Goal: Book appointment/travel/reservation

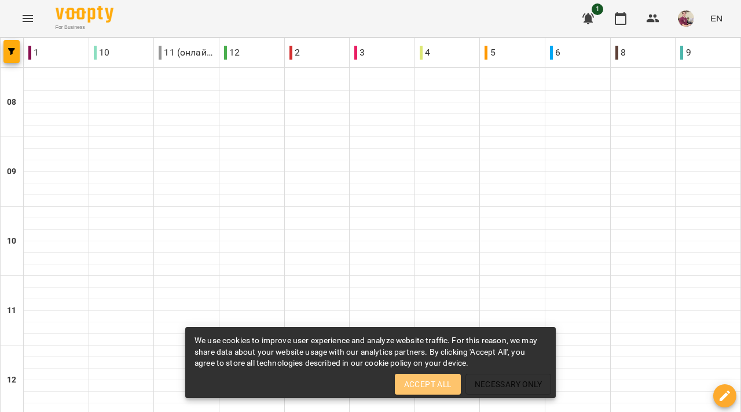
click at [421, 384] on span "Accept All" at bounding box center [427, 385] width 47 height 14
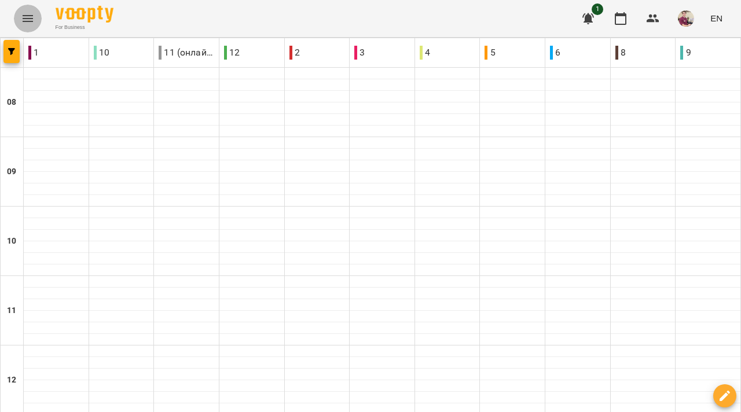
click at [23, 18] on icon "Menu" at bounding box center [28, 18] width 10 height 7
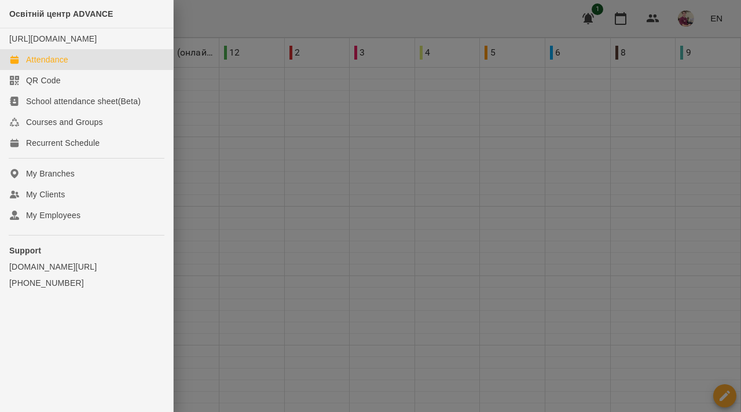
click at [481, 186] on div at bounding box center [370, 206] width 741 height 412
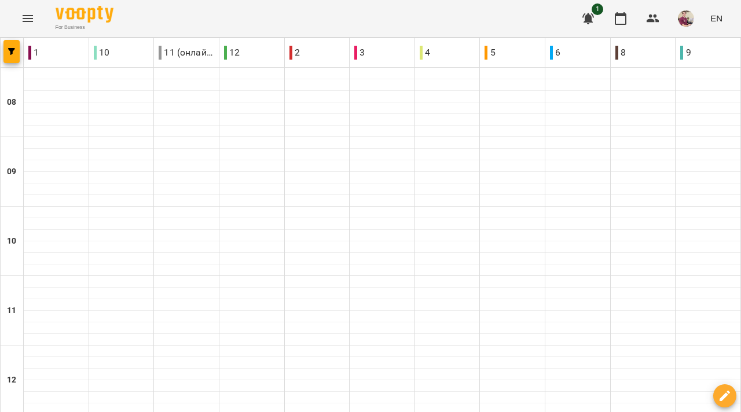
scroll to position [555, 0]
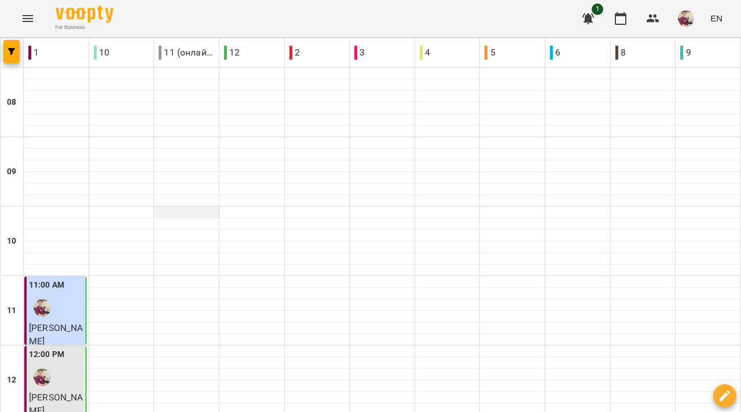
scroll to position [422, 0]
type input "**********"
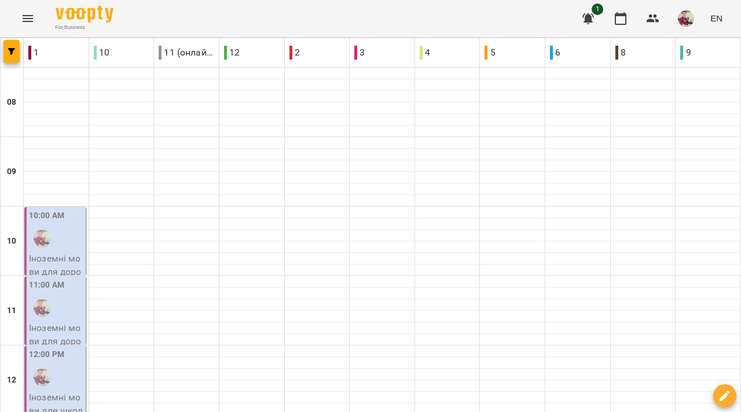
scroll to position [407, 0]
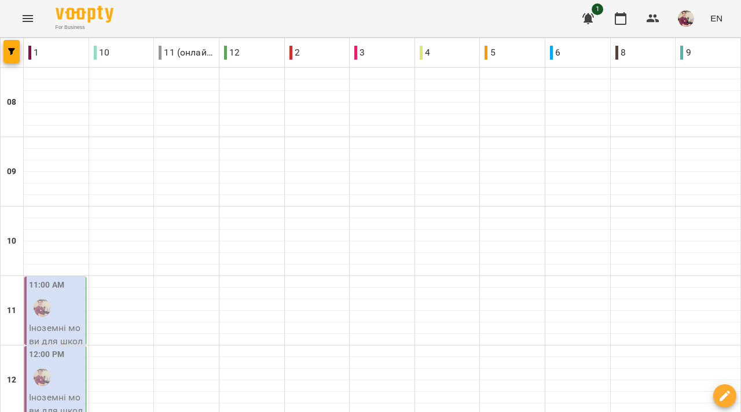
scroll to position [281, 0]
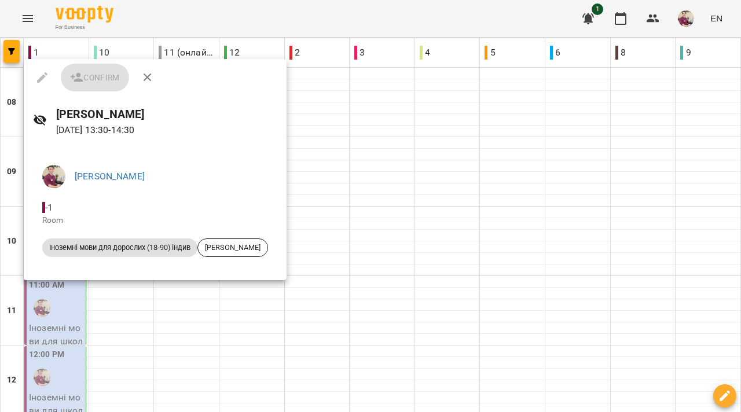
click at [297, 179] on div at bounding box center [370, 206] width 741 height 412
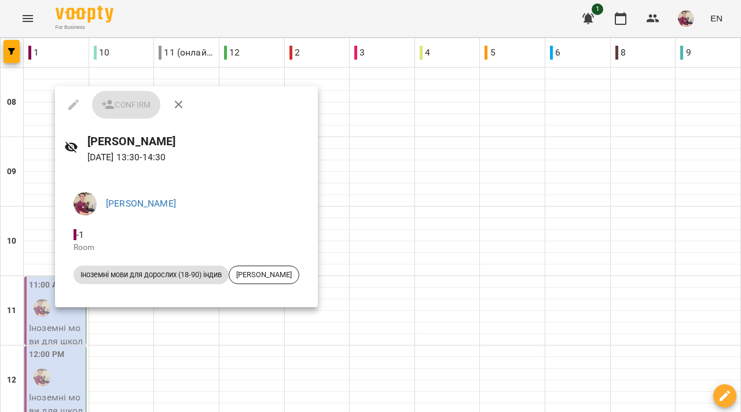
click at [30, 264] on div at bounding box center [370, 206] width 741 height 412
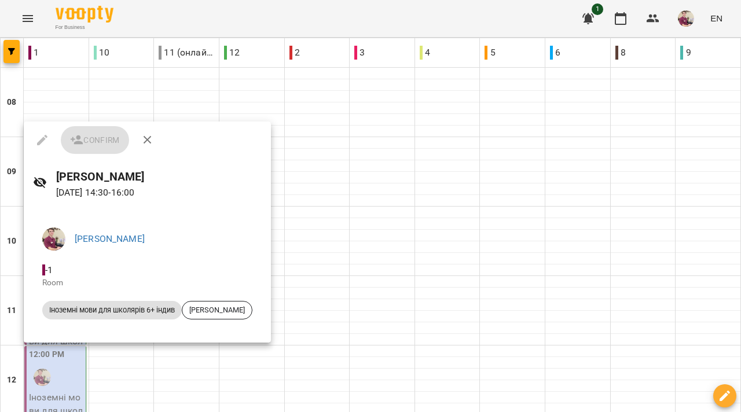
click at [6, 289] on div at bounding box center [370, 206] width 741 height 412
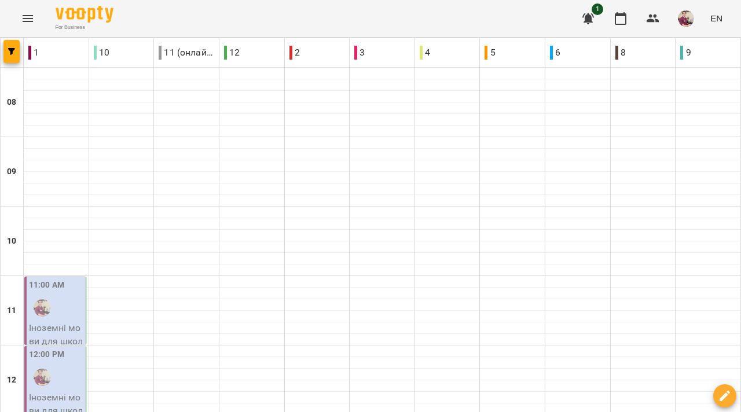
scroll to position [346, 0]
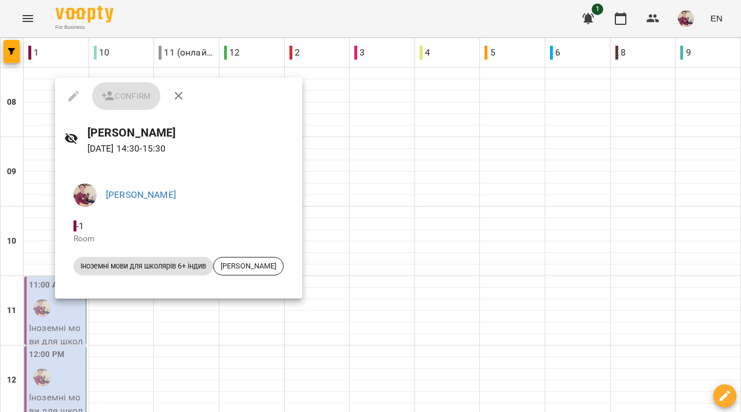
click at [370, 186] on div at bounding box center [370, 206] width 741 height 412
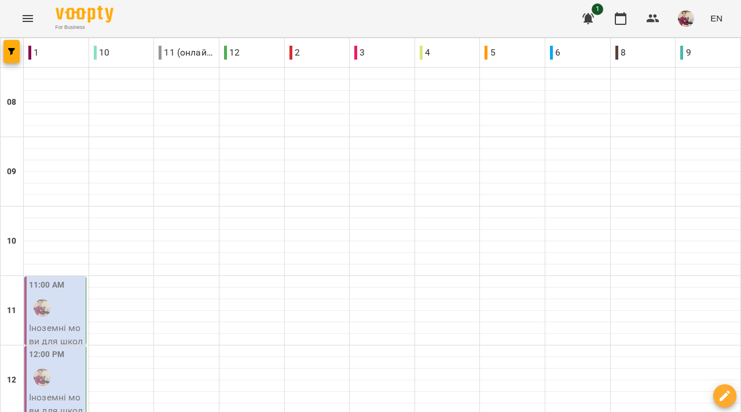
scroll to position [398, 0]
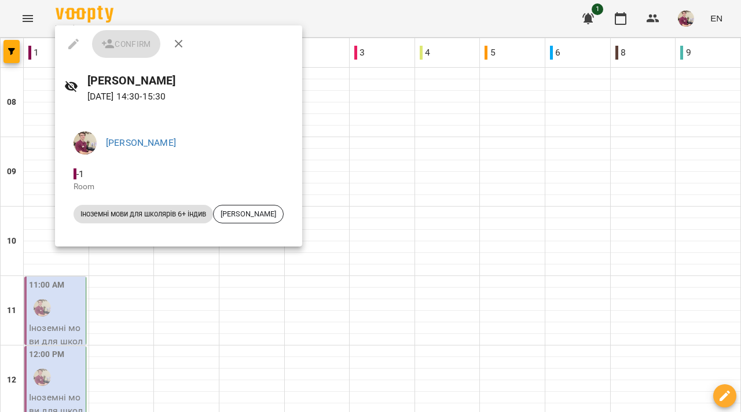
click at [99, 286] on div at bounding box center [370, 206] width 741 height 412
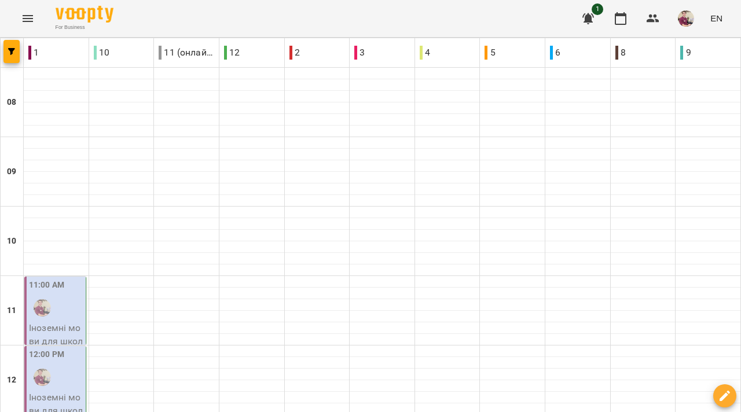
scroll to position [204, 0]
click at [50, 295] on div at bounding box center [42, 308] width 27 height 27
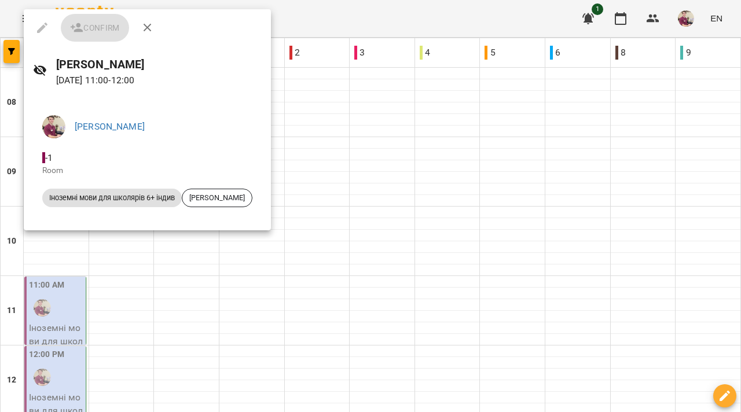
click at [86, 245] on div at bounding box center [370, 206] width 741 height 412
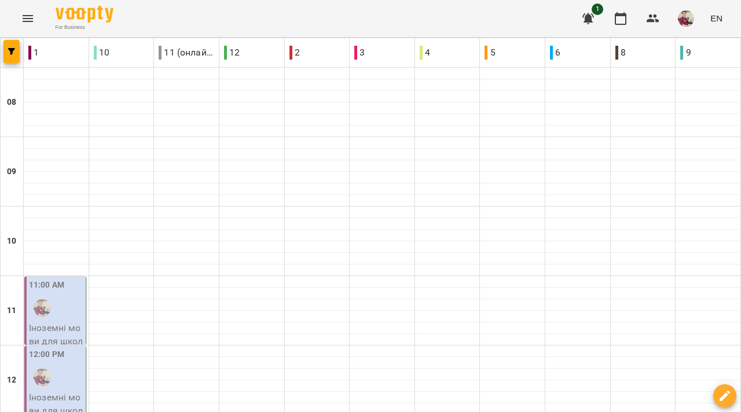
click at [54, 364] on div at bounding box center [42, 377] width 27 height 27
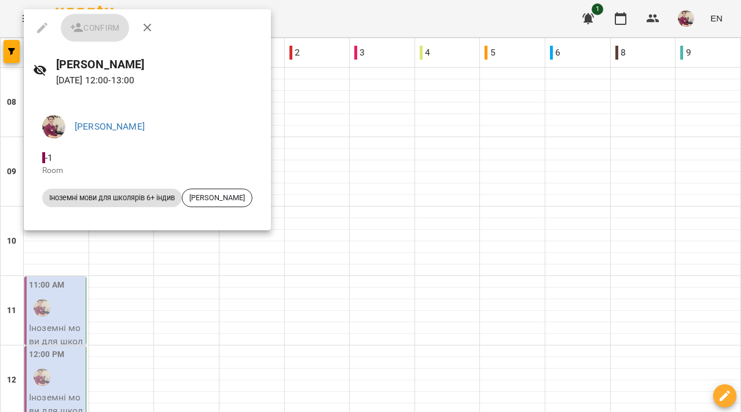
click at [142, 257] on div at bounding box center [370, 206] width 741 height 412
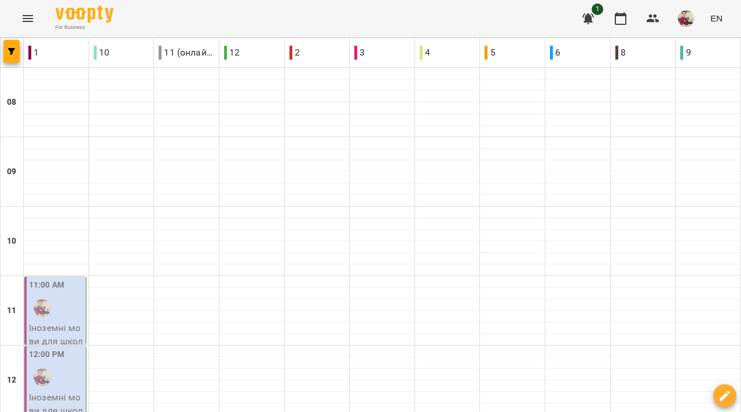
scroll to position [359, 0]
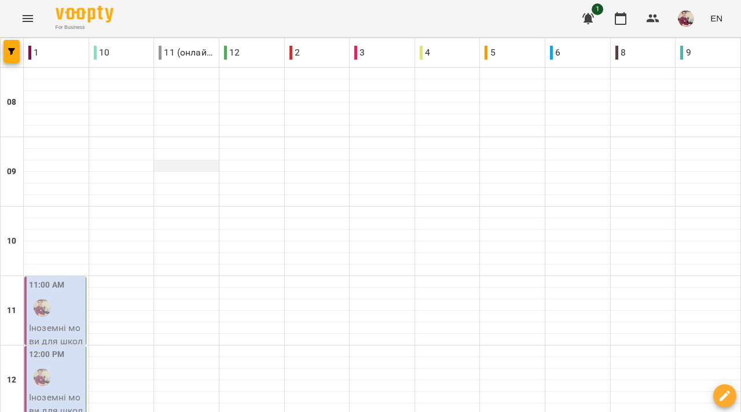
scroll to position [424, 0]
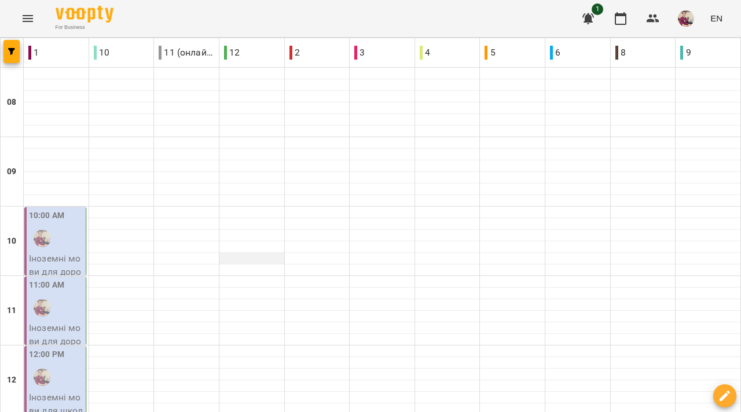
scroll to position [127, 0]
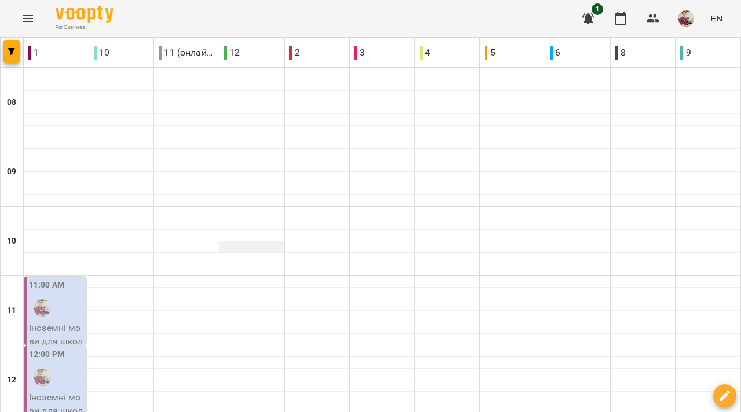
scroll to position [321, 0]
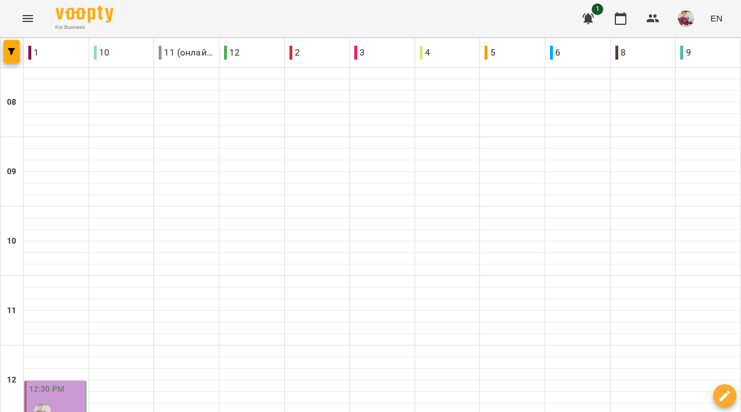
scroll to position [455, 0]
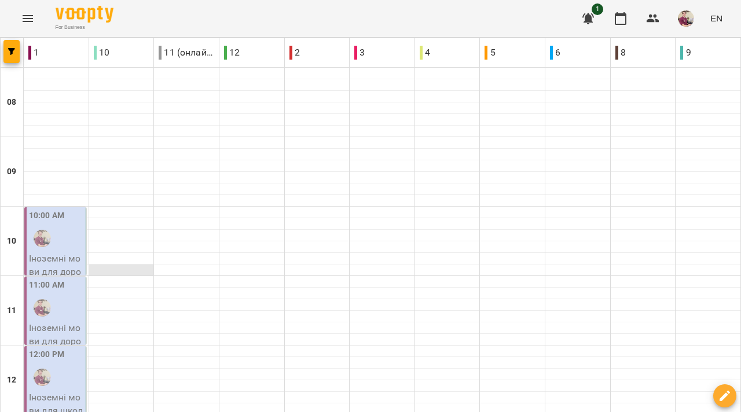
scroll to position [370, 0]
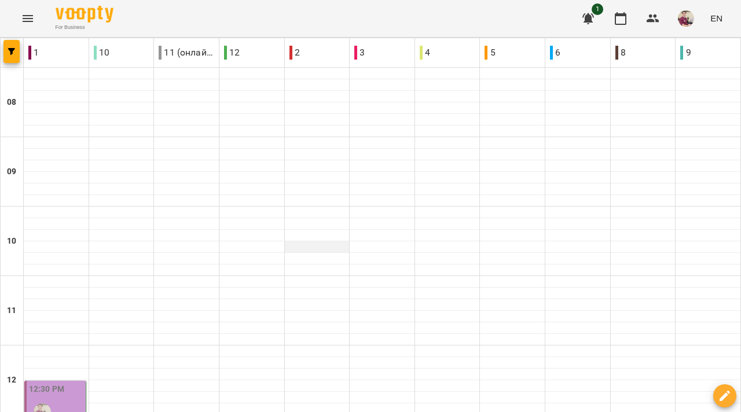
scroll to position [385, 0]
click at [19, 17] on button "Menu" at bounding box center [28, 19] width 28 height 28
